Goal: Check status

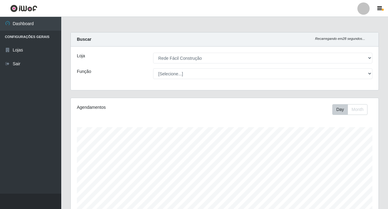
select select "318"
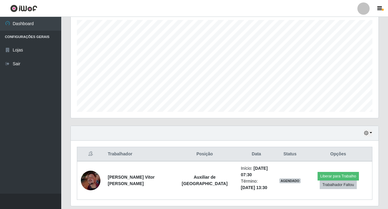
scroll to position [121, 0]
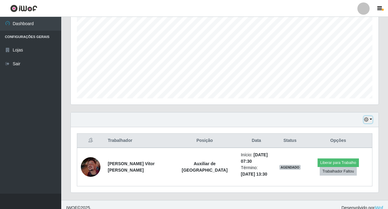
click at [371, 119] on button "button" at bounding box center [368, 119] width 9 height 7
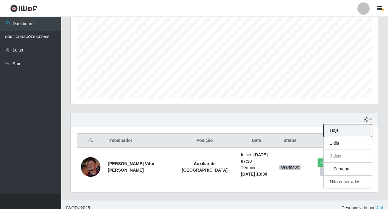
click at [330, 129] on button "Hoje" at bounding box center [347, 130] width 48 height 13
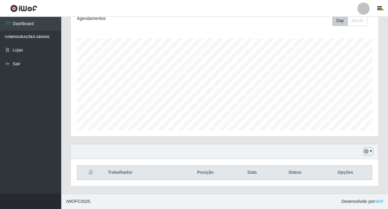
click at [370, 150] on button "button" at bounding box center [368, 151] width 9 height 7
click at [215, 154] on div "Hoje 1 dia 3 dias 1 Semana Não encerrados" at bounding box center [225, 151] width 308 height 15
click at [372, 152] on button "button" at bounding box center [368, 151] width 9 height 7
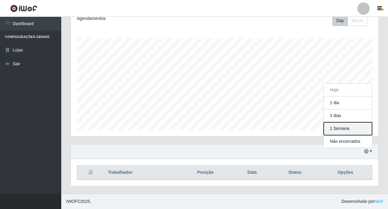
click at [346, 129] on button "1 Semana" at bounding box center [347, 128] width 48 height 13
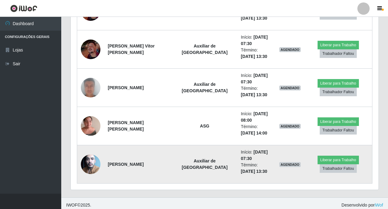
scroll to position [280, 0]
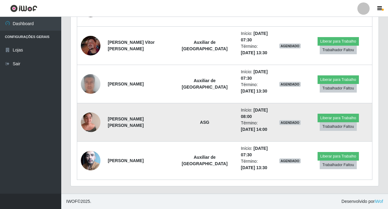
click at [93, 119] on img at bounding box center [91, 122] width 20 height 26
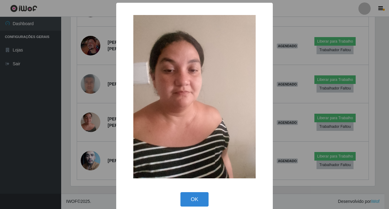
click at [99, 106] on div "× OK Cancel" at bounding box center [194, 104] width 389 height 209
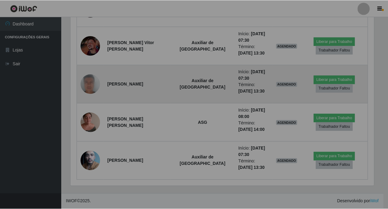
scroll to position [127, 308]
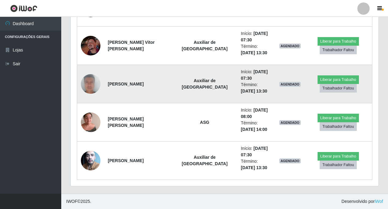
click at [85, 84] on img at bounding box center [91, 84] width 20 height 40
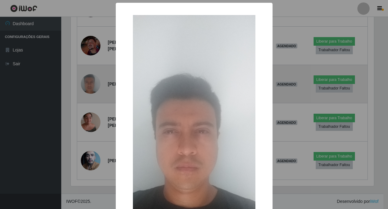
scroll to position [127, 305]
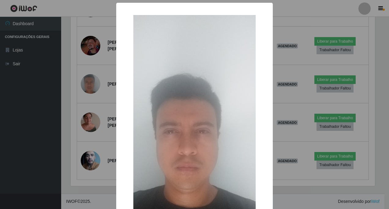
click at [96, 73] on div "× OK Cancel" at bounding box center [194, 104] width 389 height 209
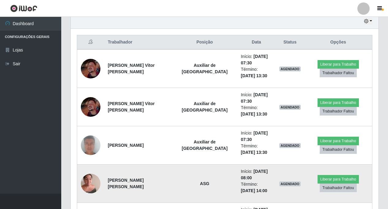
scroll to position [280, 0]
